Goal: Contribute content: Contribute content

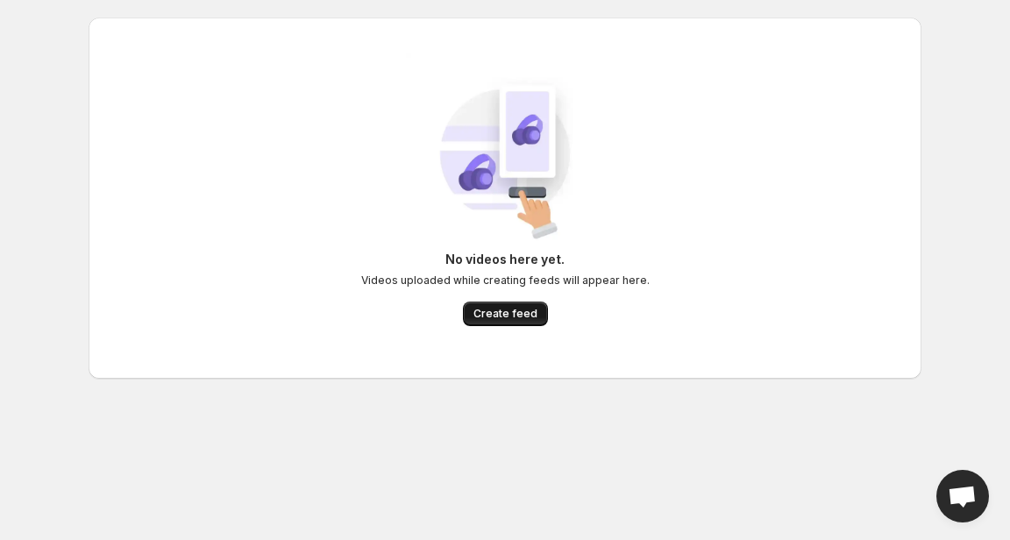
click at [480, 309] on span "Create feed" at bounding box center [505, 314] width 64 height 14
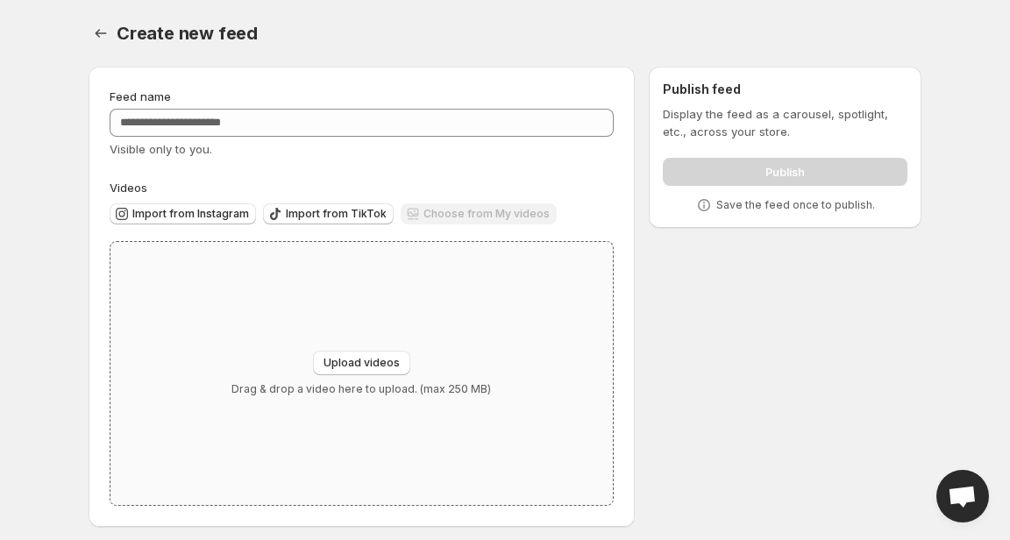
scroll to position [8, 0]
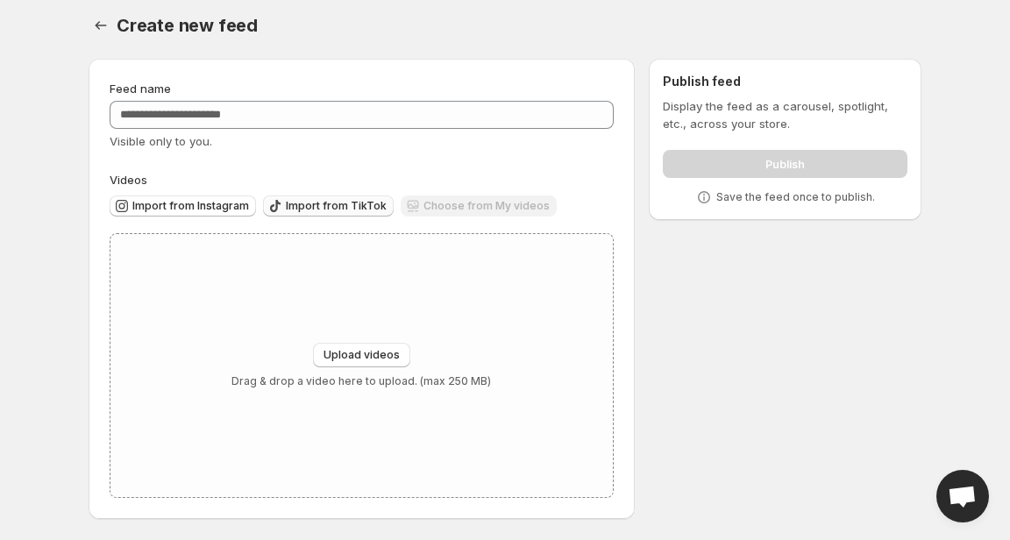
click at [329, 198] on button "Import from TikTok" at bounding box center [328, 205] width 131 height 21
click at [94, 25] on icon "Settings" at bounding box center [101, 26] width 18 height 18
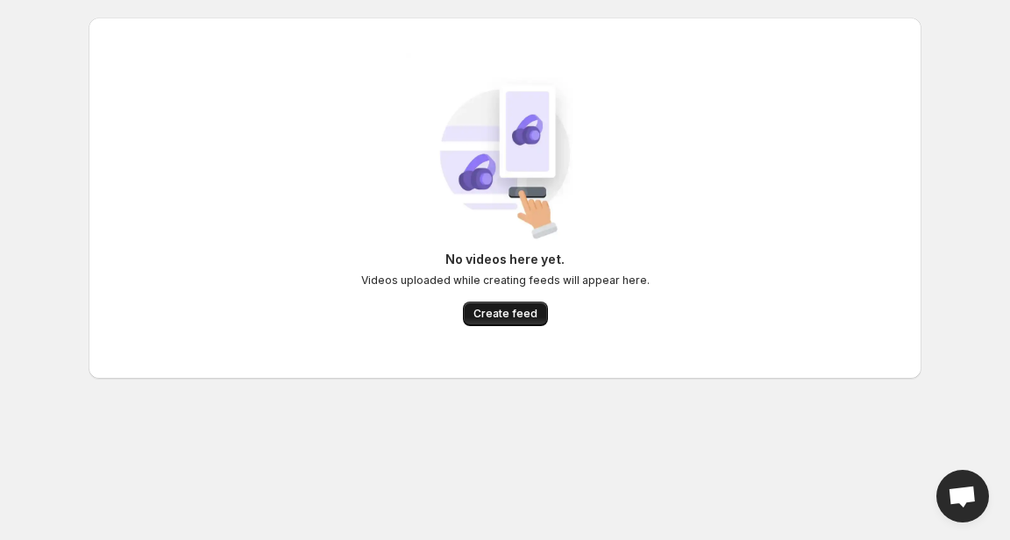
click at [519, 323] on button "Create feed" at bounding box center [505, 314] width 85 height 25
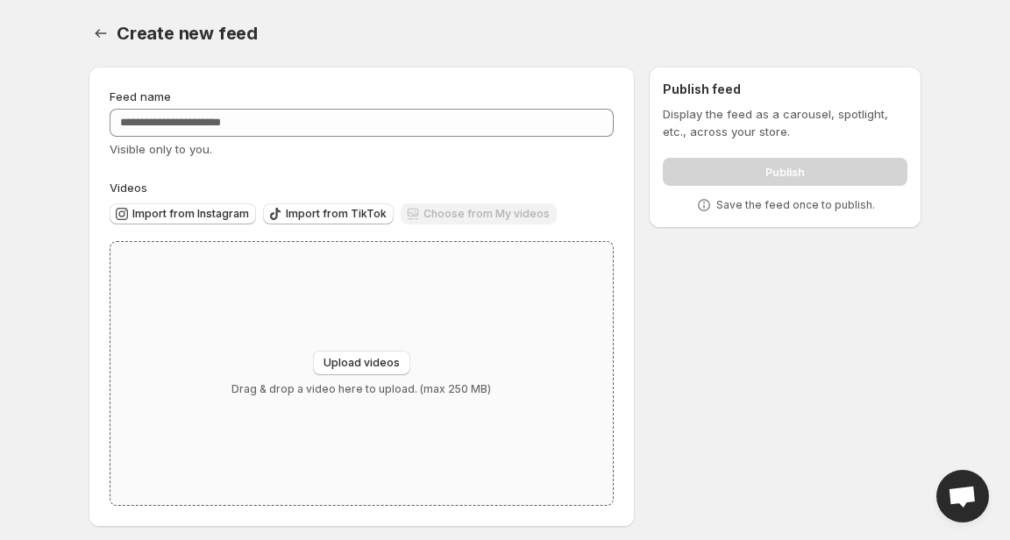
scroll to position [8, 0]
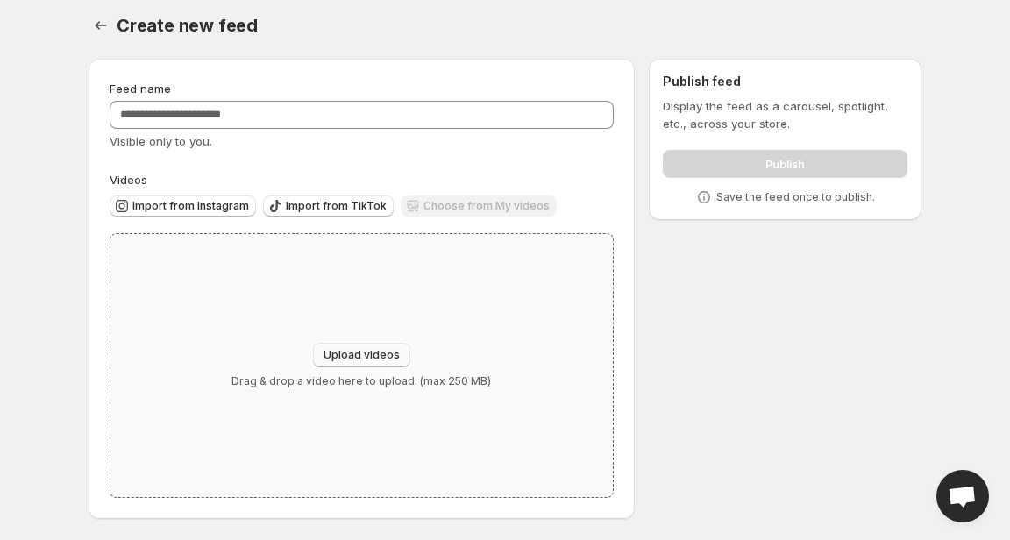
click at [362, 362] on button "Upload videos" at bounding box center [361, 355] width 97 height 25
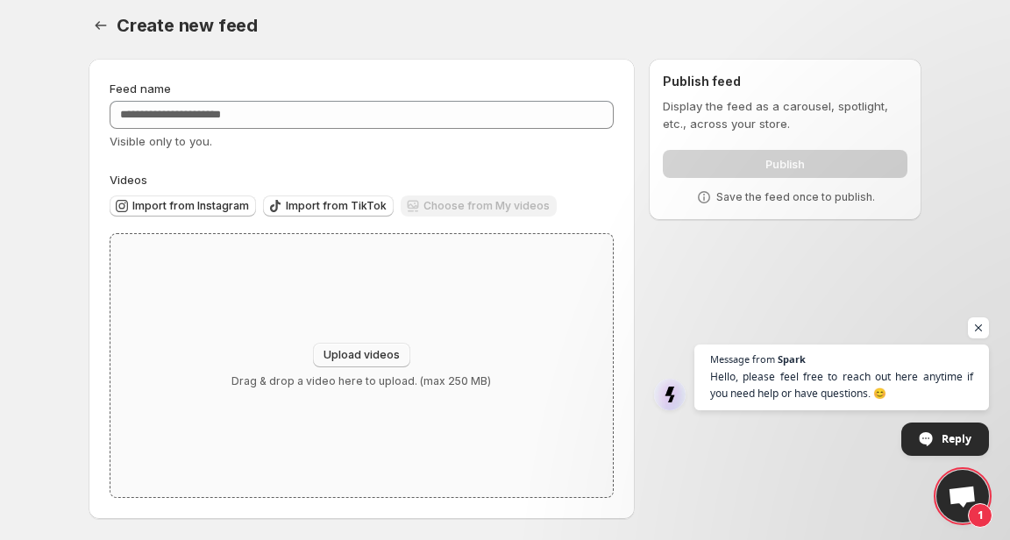
type input "**********"
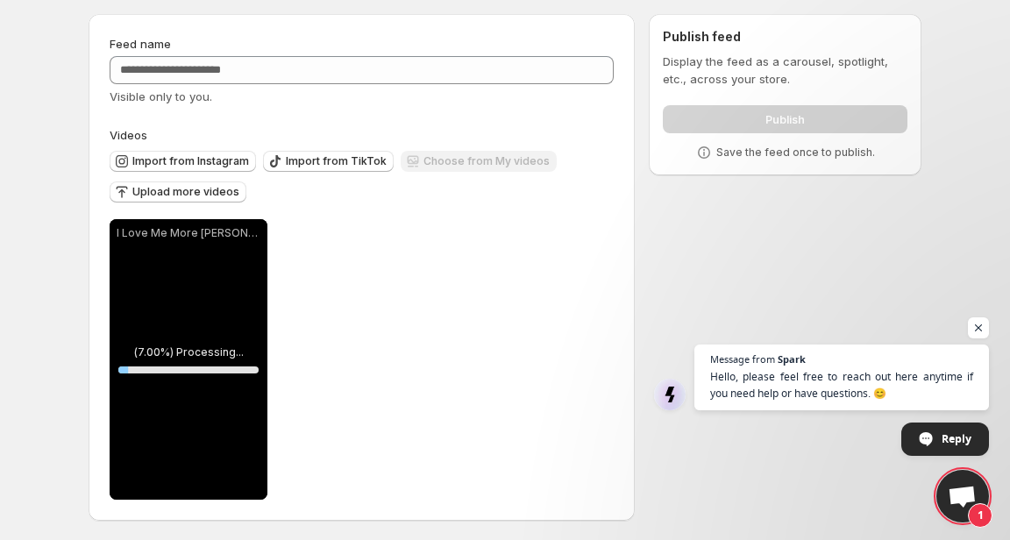
scroll to position [55, 0]
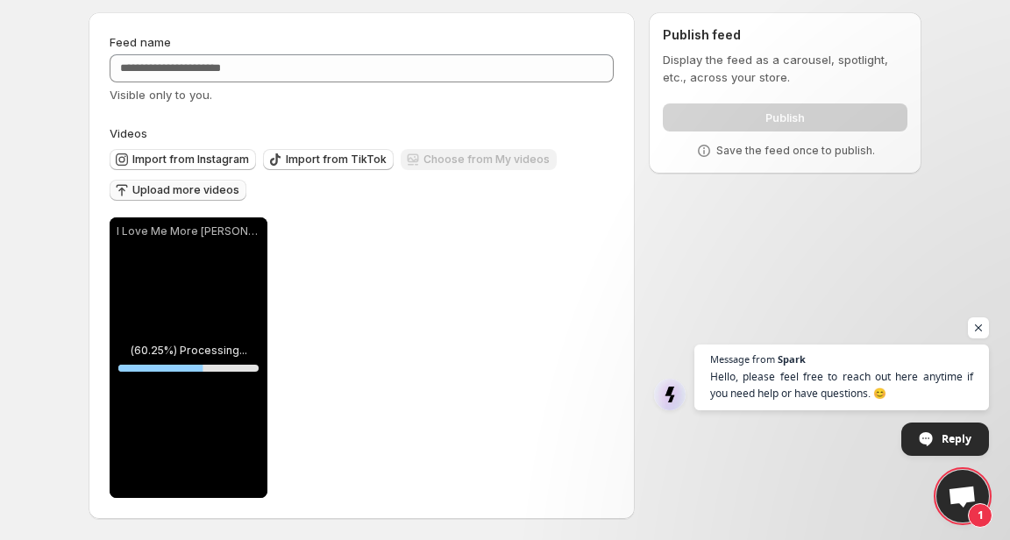
click at [188, 194] on span "Upload more videos" at bounding box center [185, 190] width 107 height 14
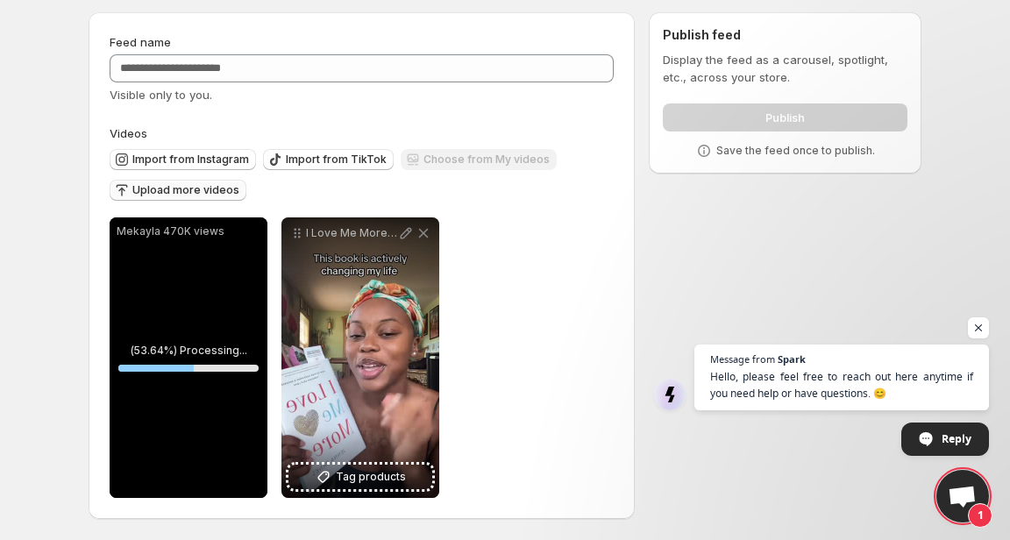
click at [159, 183] on span "Upload more videos" at bounding box center [185, 190] width 107 height 14
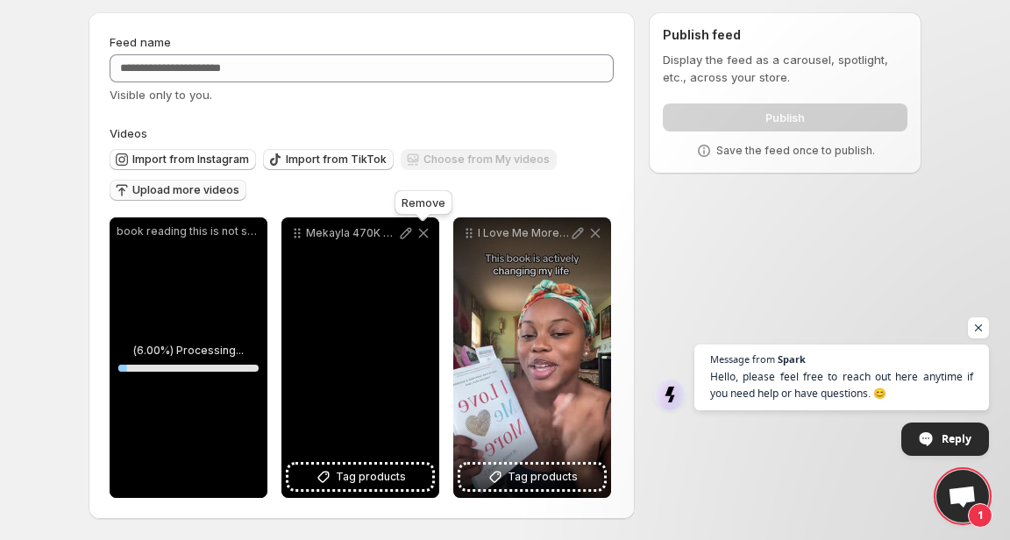
click at [426, 238] on icon at bounding box center [424, 233] width 18 height 18
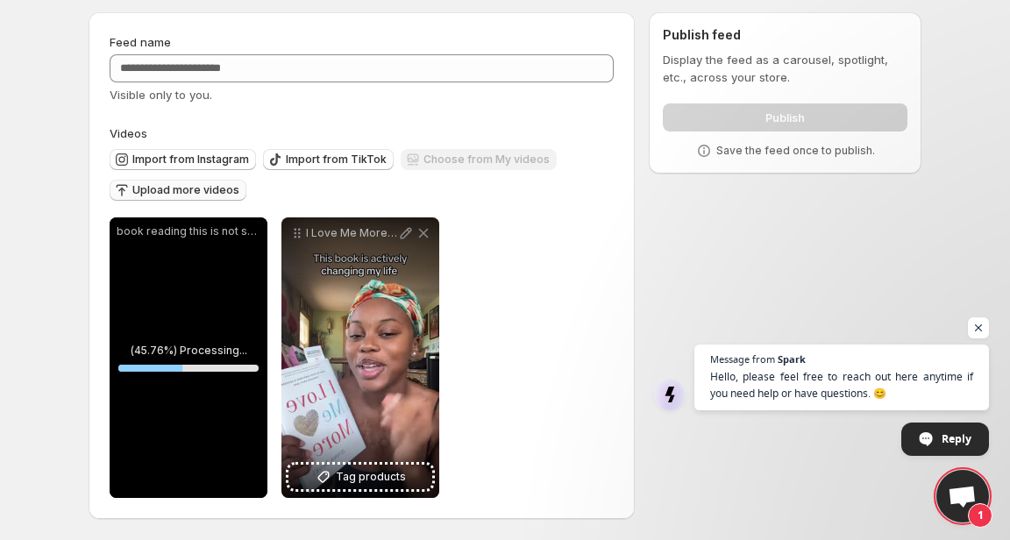
click at [205, 189] on span "Upload more videos" at bounding box center [185, 190] width 107 height 14
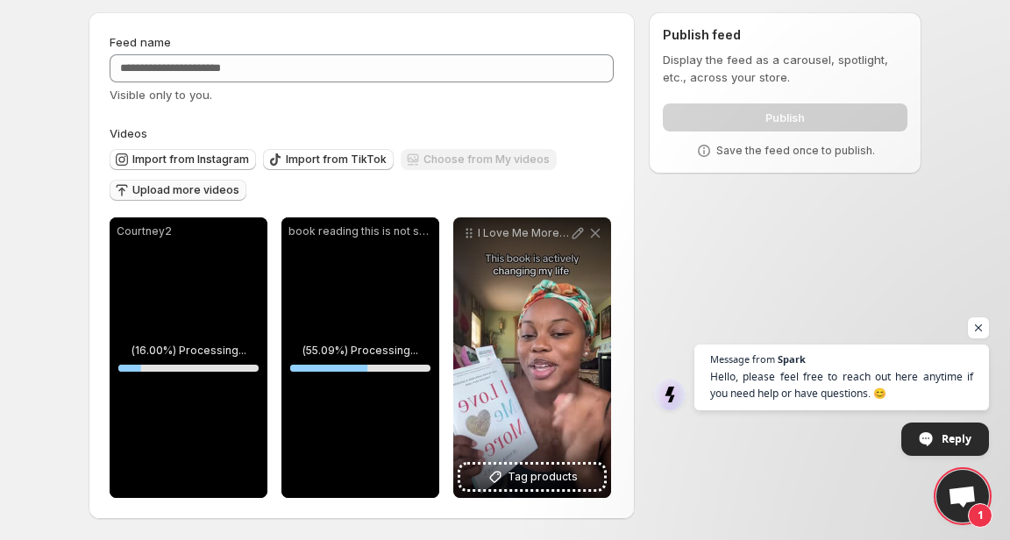
click at [165, 189] on span "Upload more videos" at bounding box center [185, 190] width 107 height 14
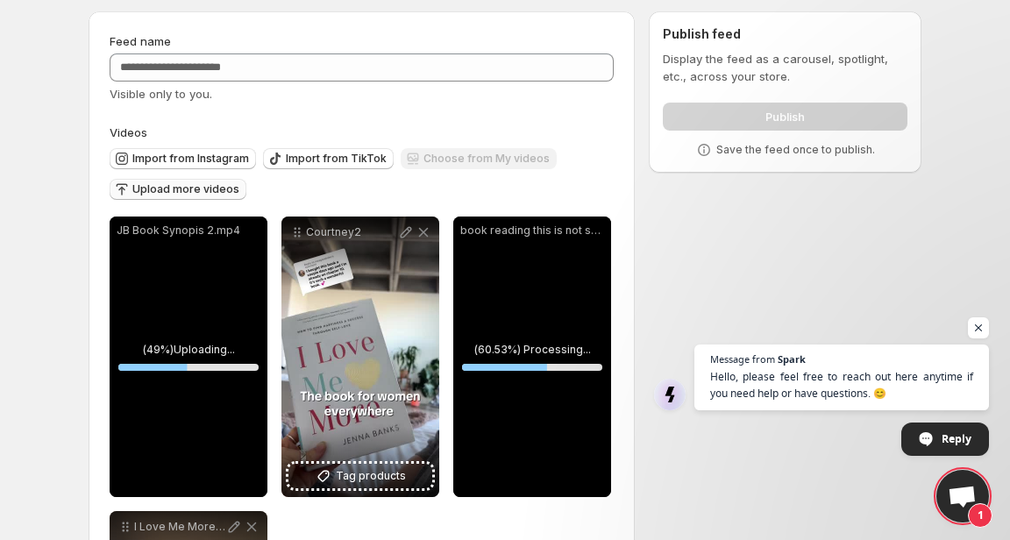
click at [503, 334] on div "book reading this is not self love" at bounding box center [532, 357] width 158 height 281
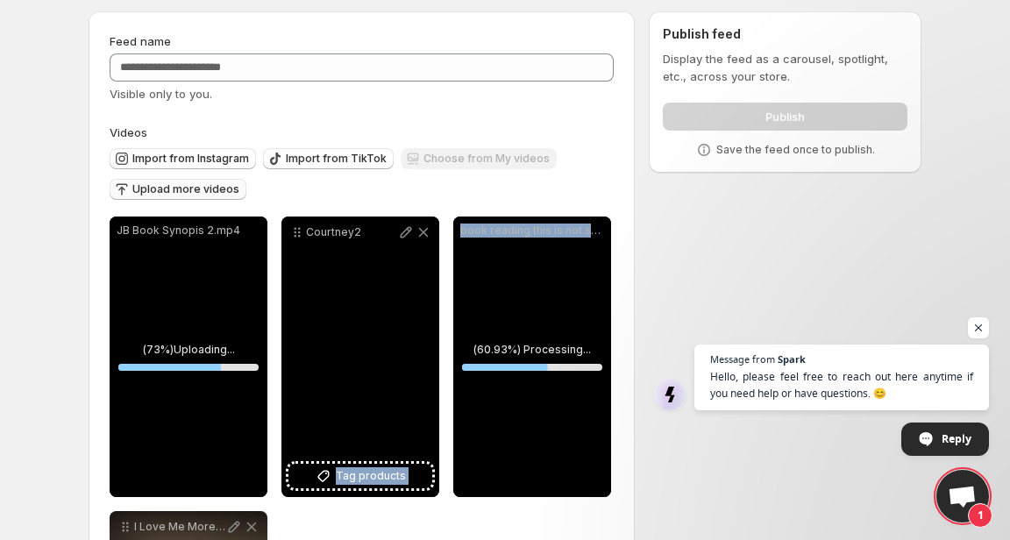
drag, startPoint x: 492, startPoint y: 330, endPoint x: 436, endPoint y: 330, distance: 56.1
click at [436, 330] on div "**********" at bounding box center [362, 504] width 504 height 575
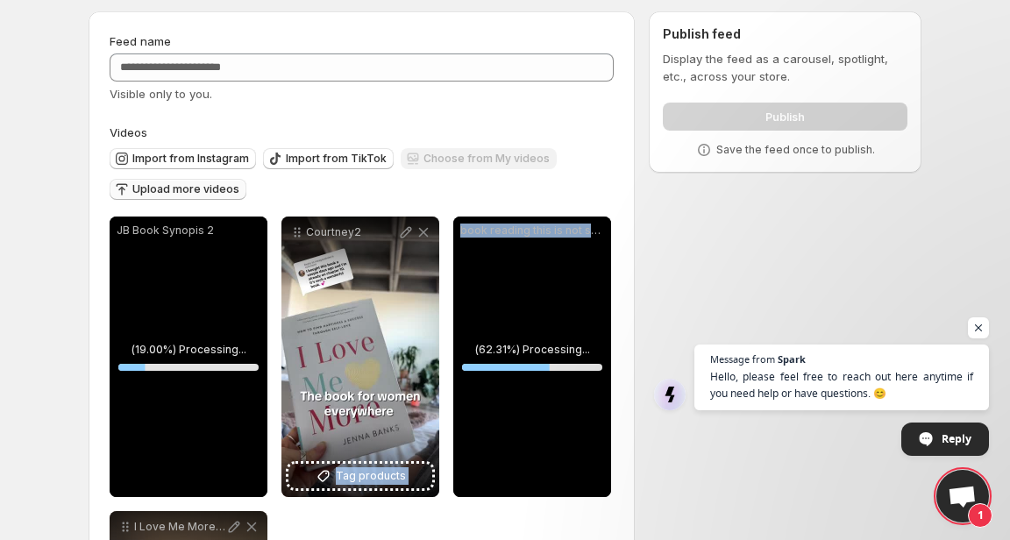
click at [217, 187] on span "Upload more videos" at bounding box center [185, 189] width 107 height 14
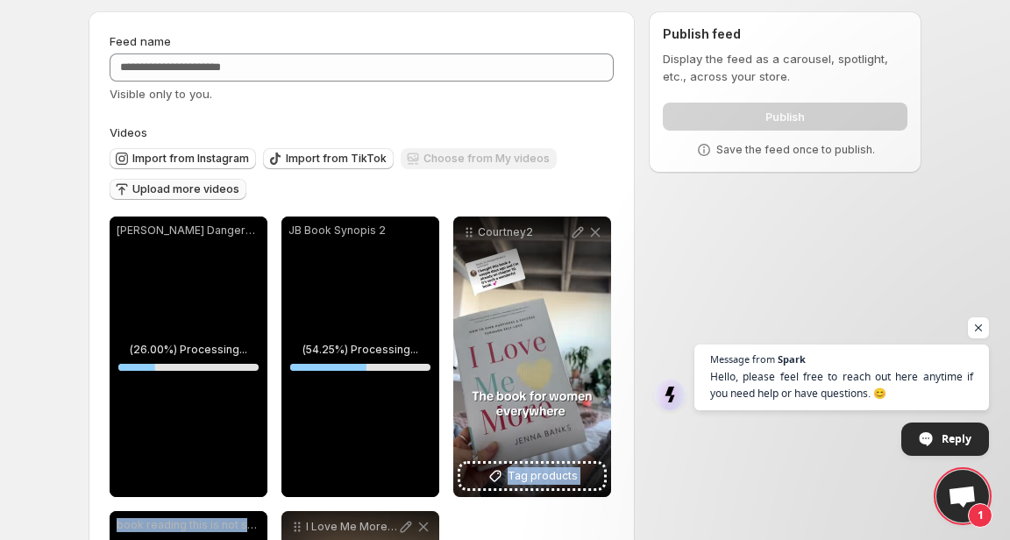
click at [175, 193] on span "Upload more videos" at bounding box center [185, 189] width 107 height 14
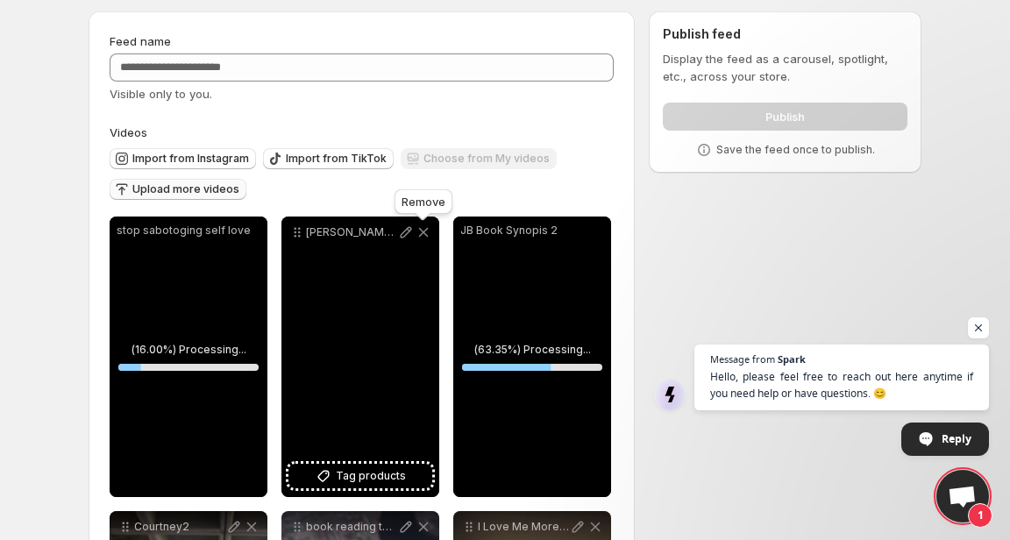
click at [423, 233] on icon at bounding box center [424, 233] width 18 height 18
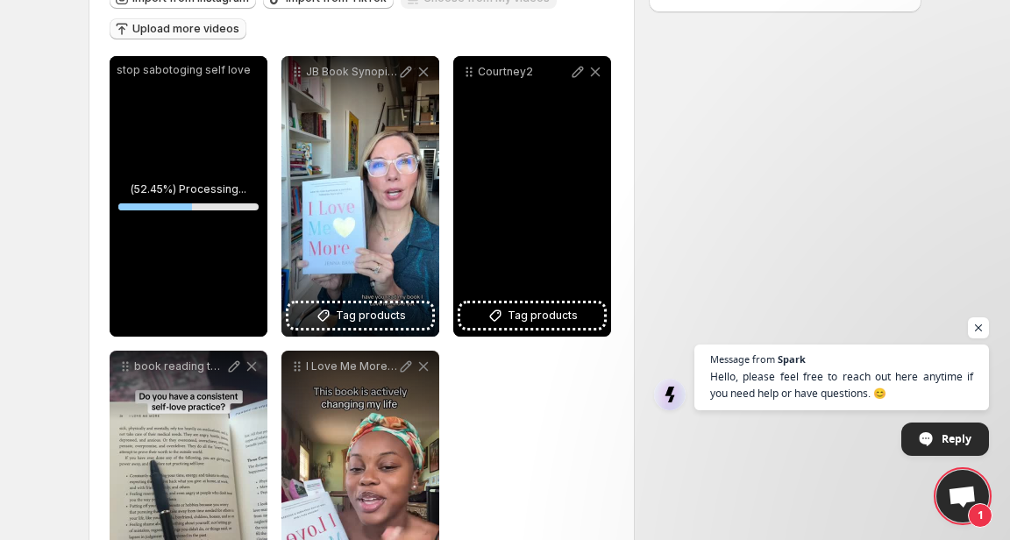
scroll to position [217, 0]
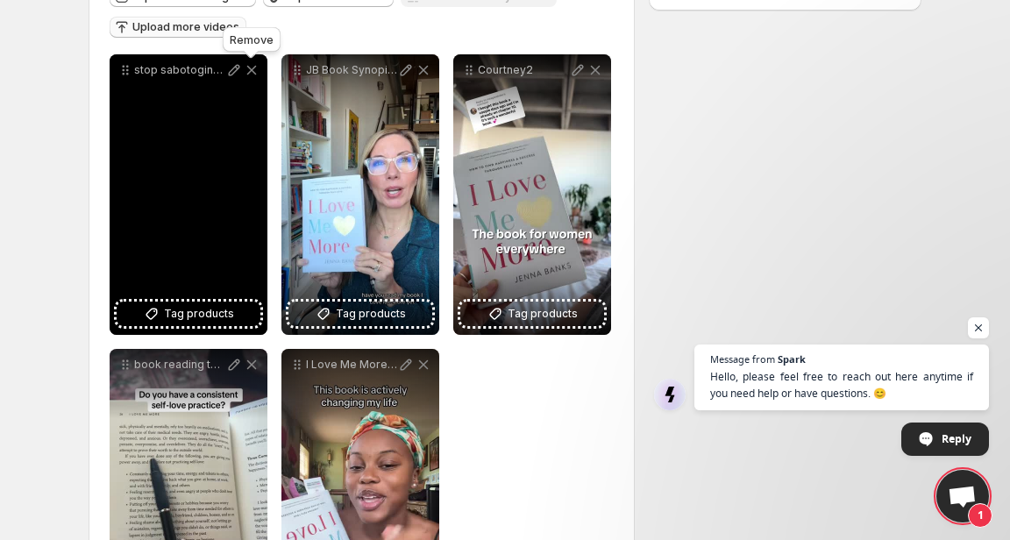
click at [254, 71] on icon at bounding box center [252, 70] width 18 height 18
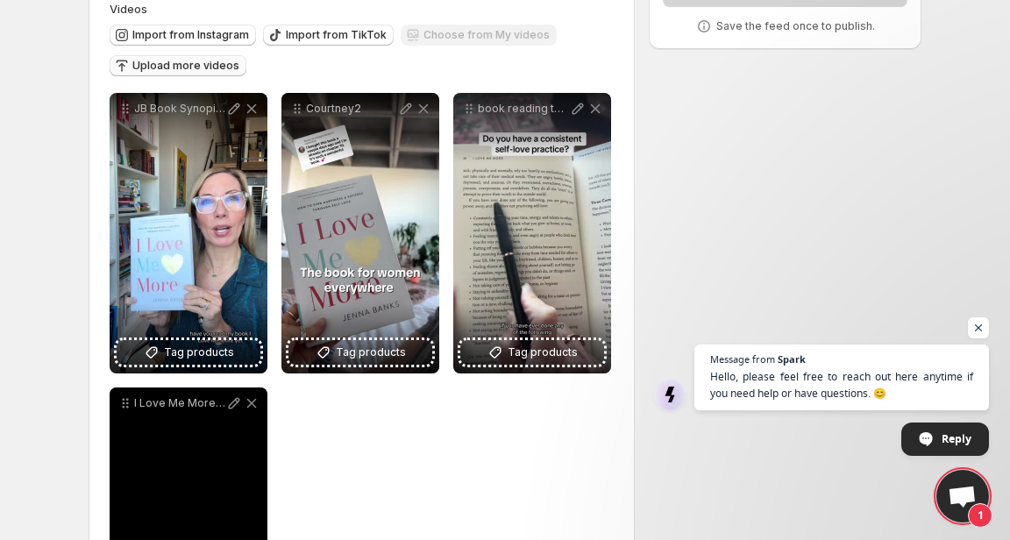
scroll to position [180, 0]
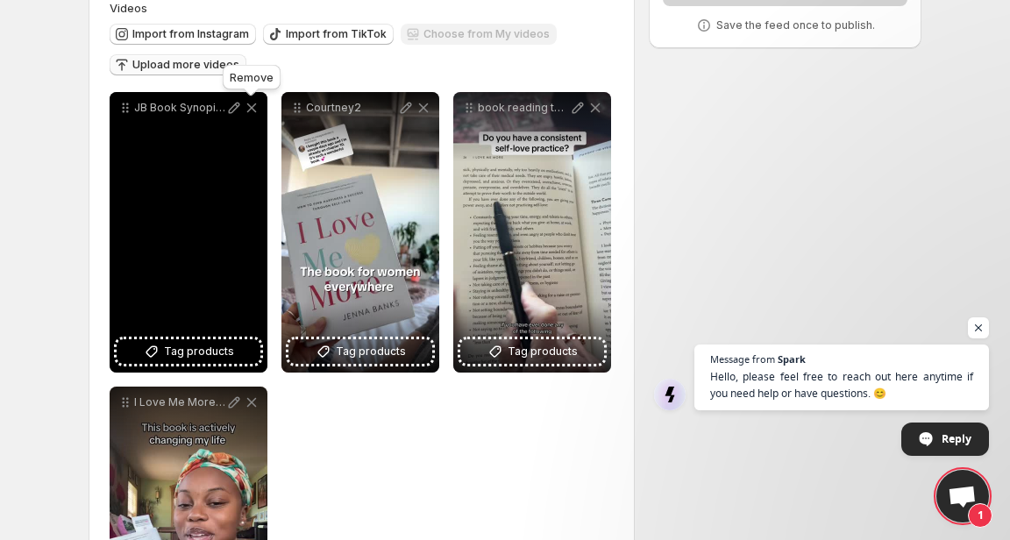
click at [256, 111] on icon at bounding box center [252, 108] width 10 height 10
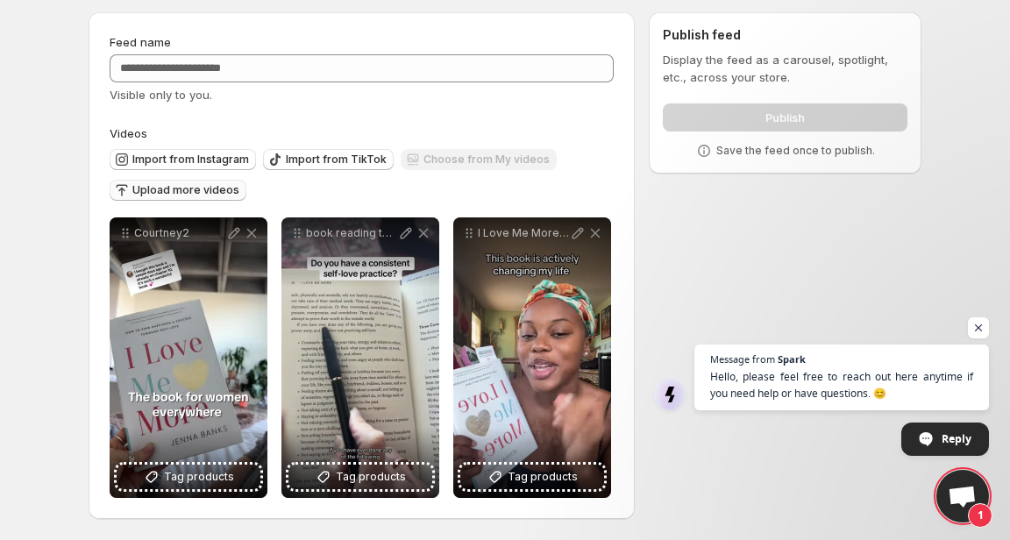
scroll to position [55, 0]
click at [348, 159] on span "Import from TikTok" at bounding box center [336, 160] width 101 height 14
click at [344, 155] on span "Import from TikTok" at bounding box center [336, 160] width 101 height 14
click at [220, 154] on span "Import from Instagram" at bounding box center [190, 160] width 117 height 14
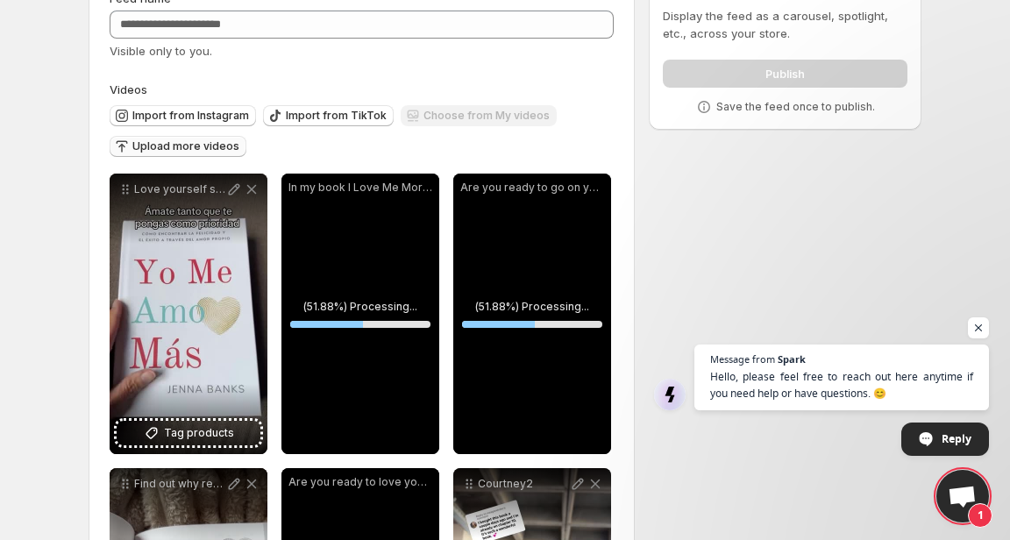
scroll to position [0, 0]
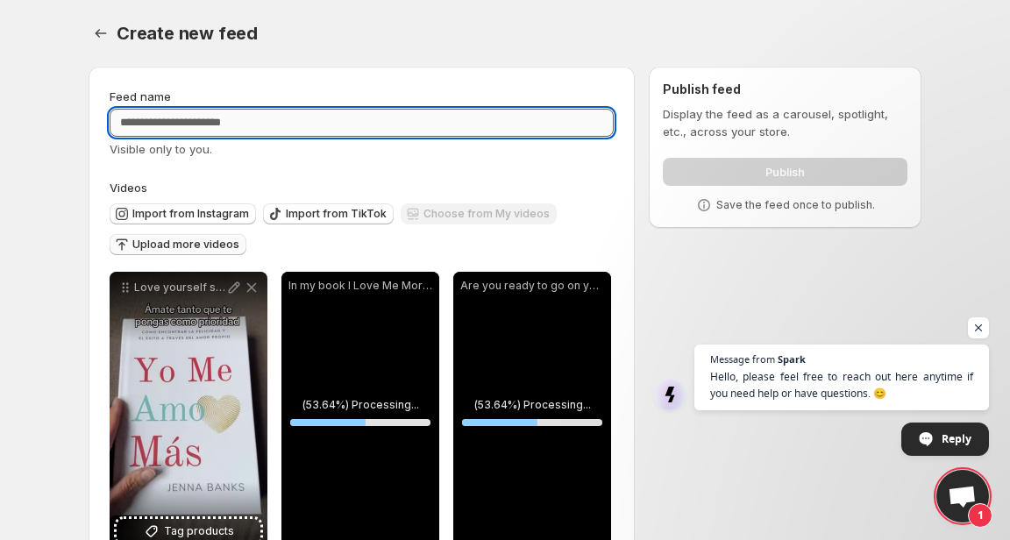
click at [231, 131] on input "Feed name" at bounding box center [362, 123] width 504 height 28
type input "*********"
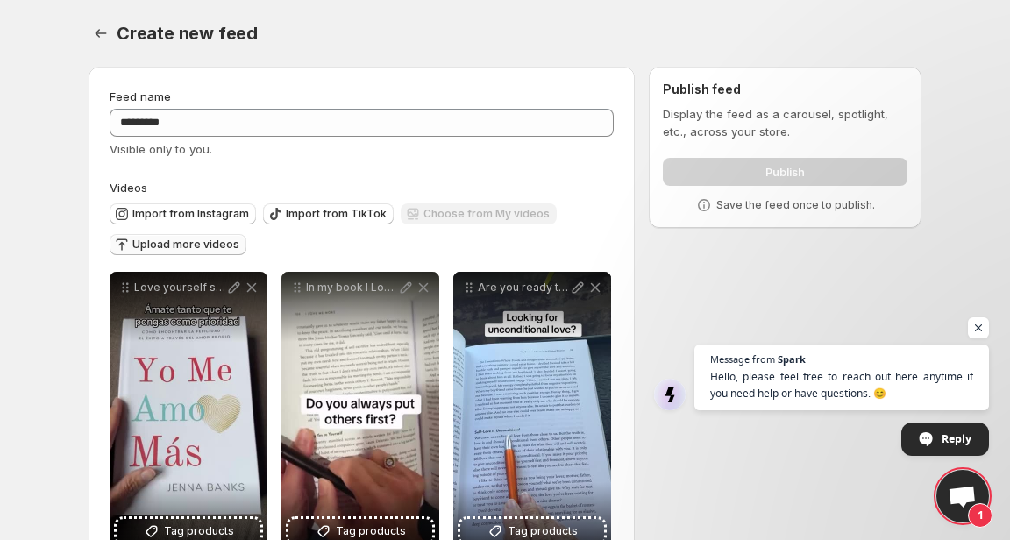
click at [751, 165] on div "Publish" at bounding box center [785, 168] width 245 height 35
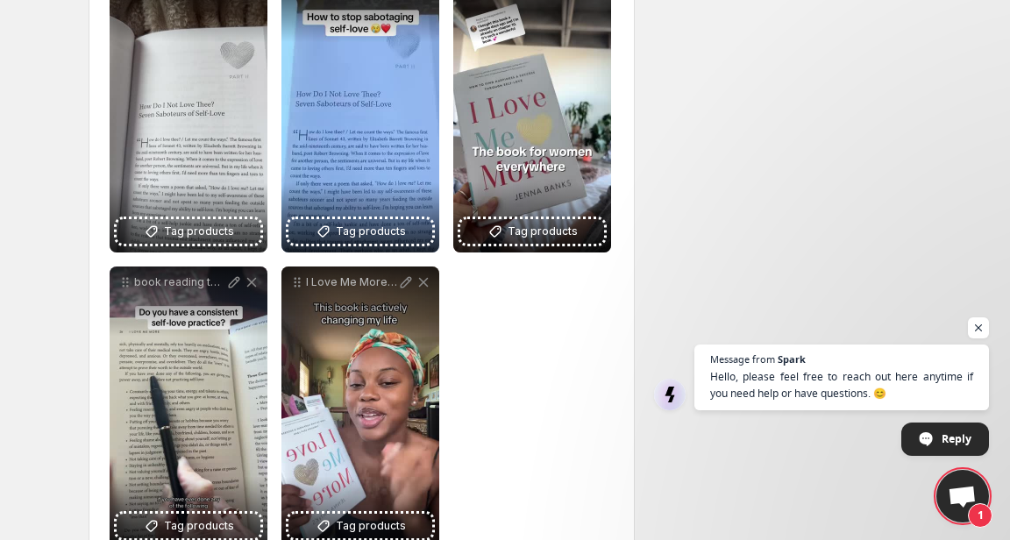
scroll to position [644, 0]
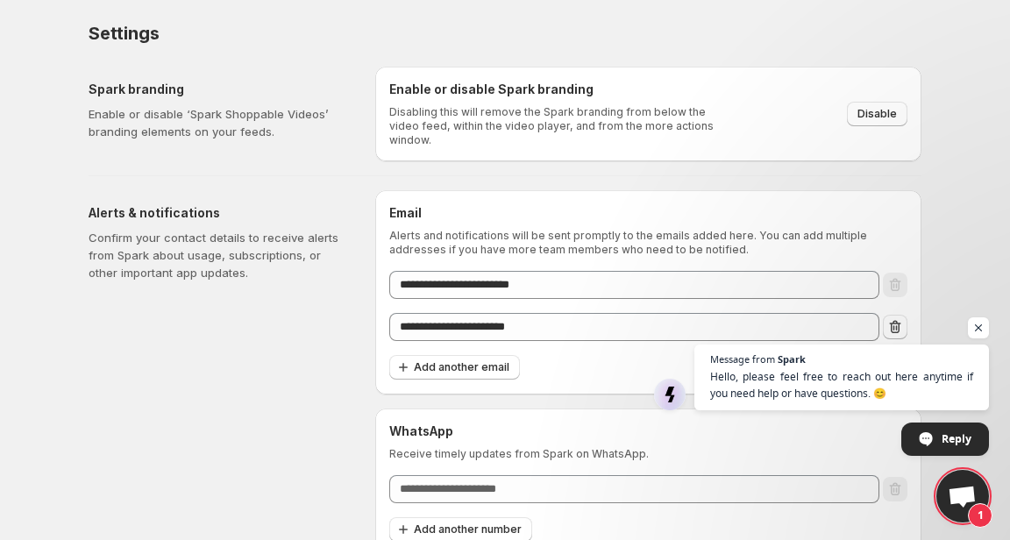
scroll to position [10, 0]
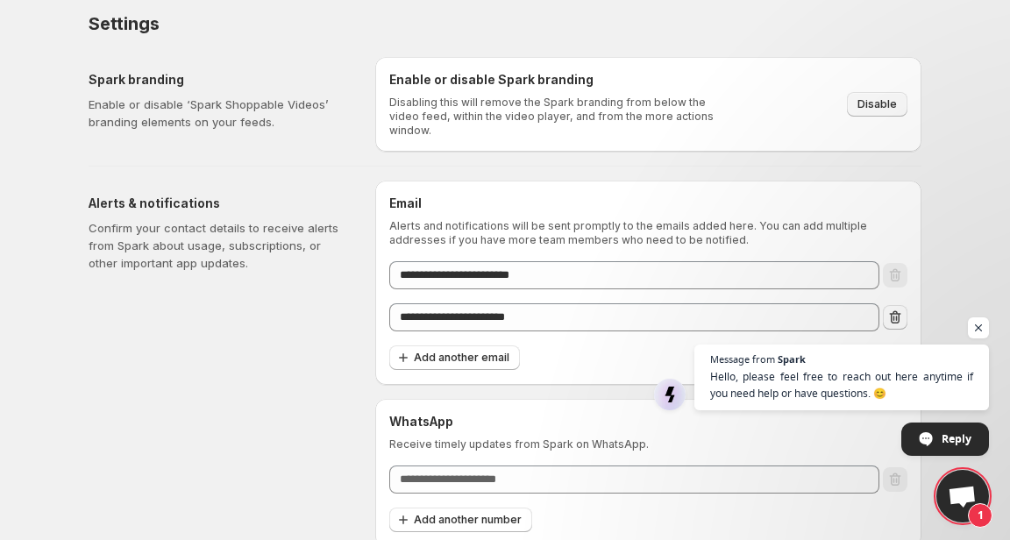
click at [876, 103] on span "Disable" at bounding box center [876, 104] width 39 height 14
click at [977, 334] on span "Open chat" at bounding box center [979, 328] width 22 height 22
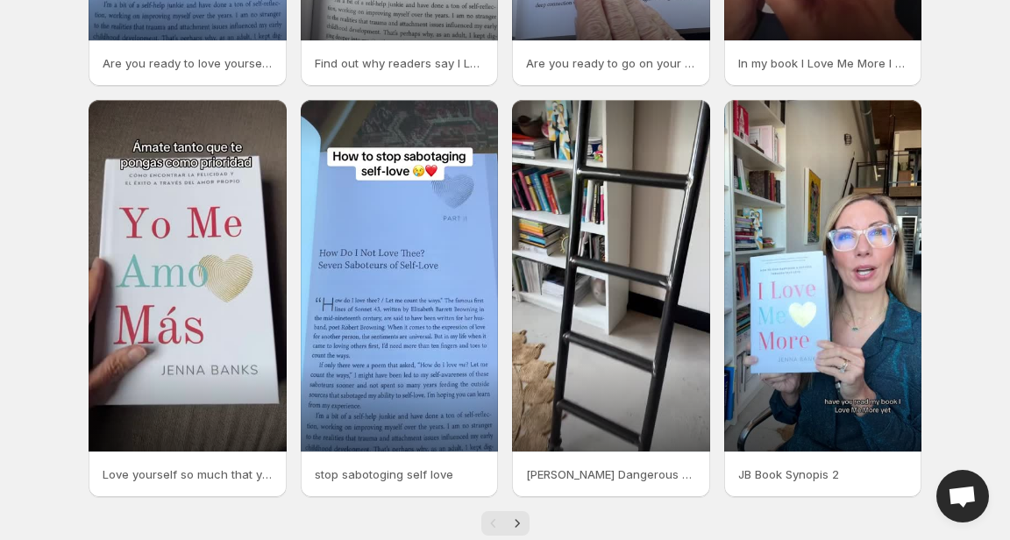
scroll to position [415, 0]
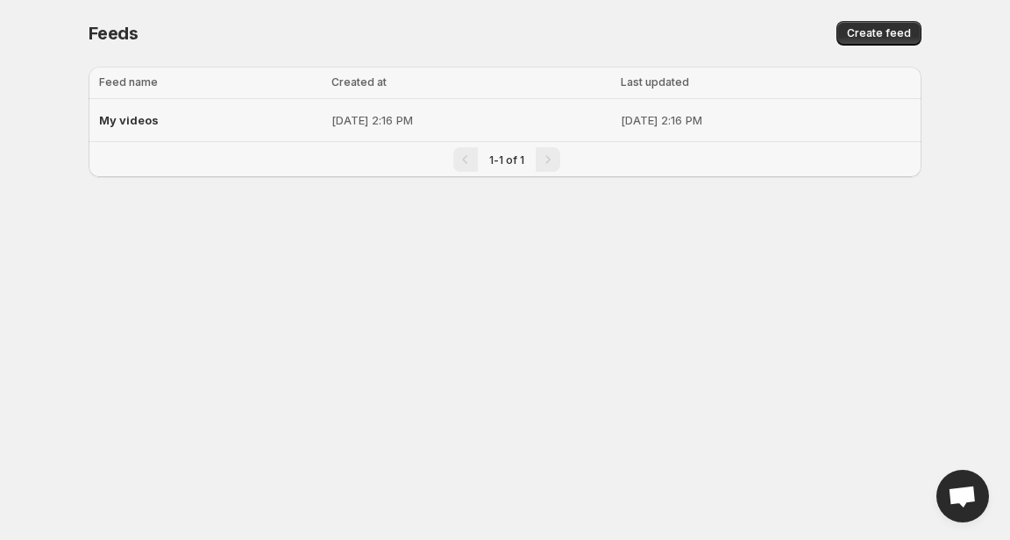
click at [166, 118] on div "My videos" at bounding box center [210, 120] width 222 height 32
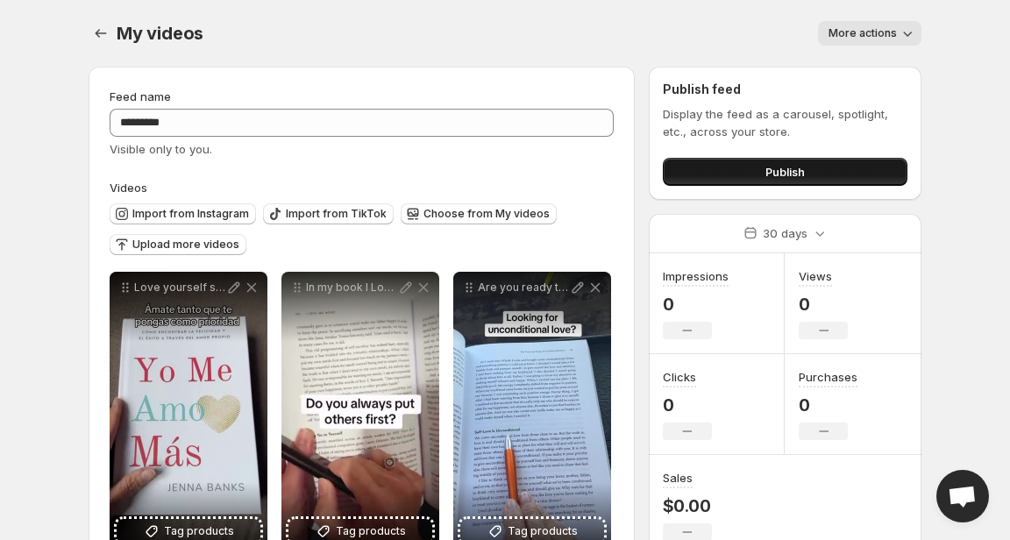
click at [758, 164] on button "Publish" at bounding box center [785, 172] width 245 height 28
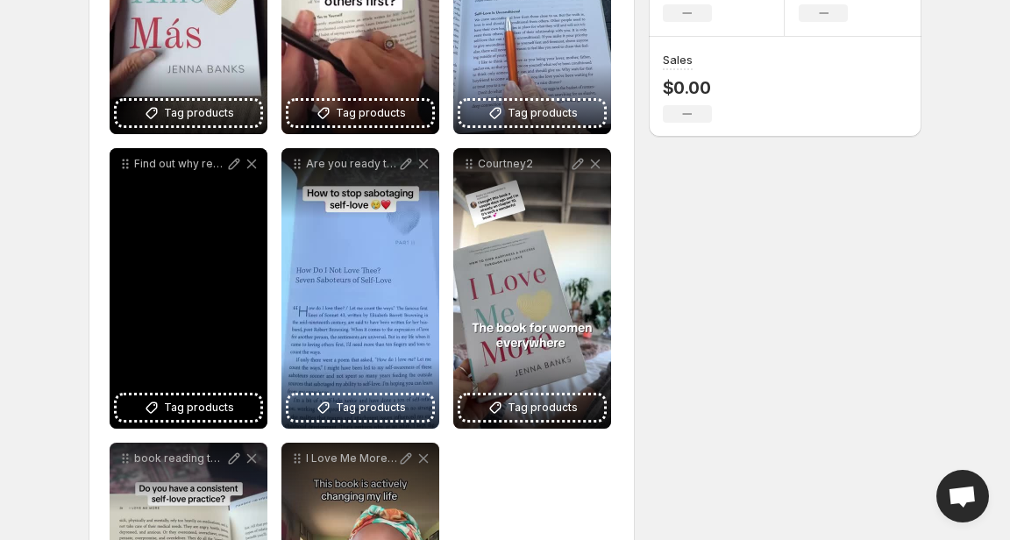
scroll to position [430, 0]
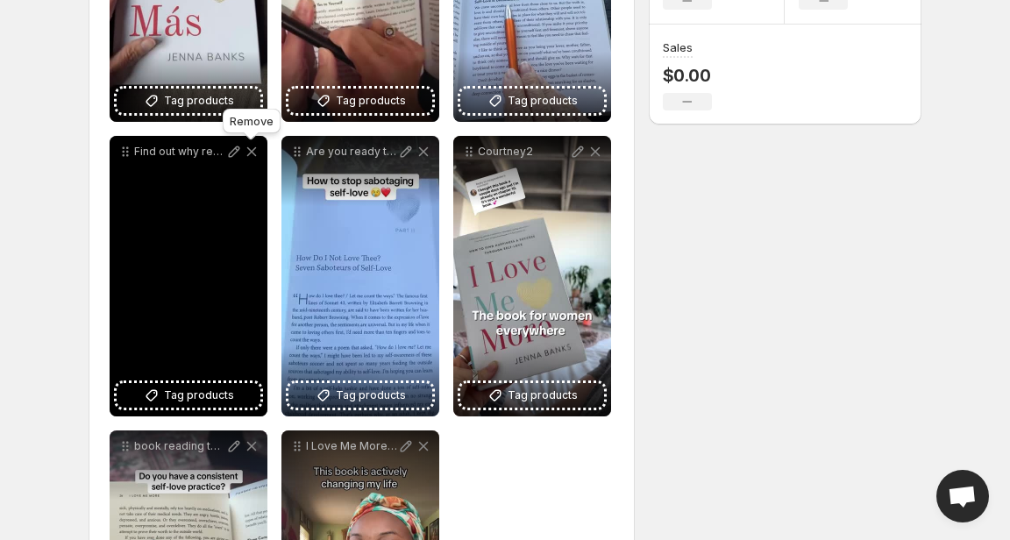
click at [254, 156] on icon at bounding box center [252, 152] width 18 height 18
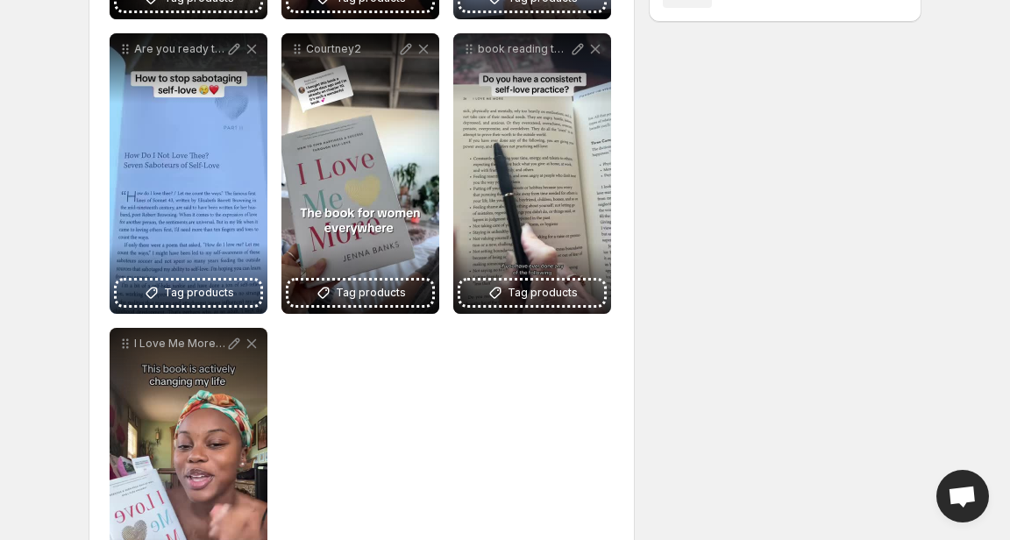
scroll to position [0, 0]
